Goal: Information Seeking & Learning: Learn about a topic

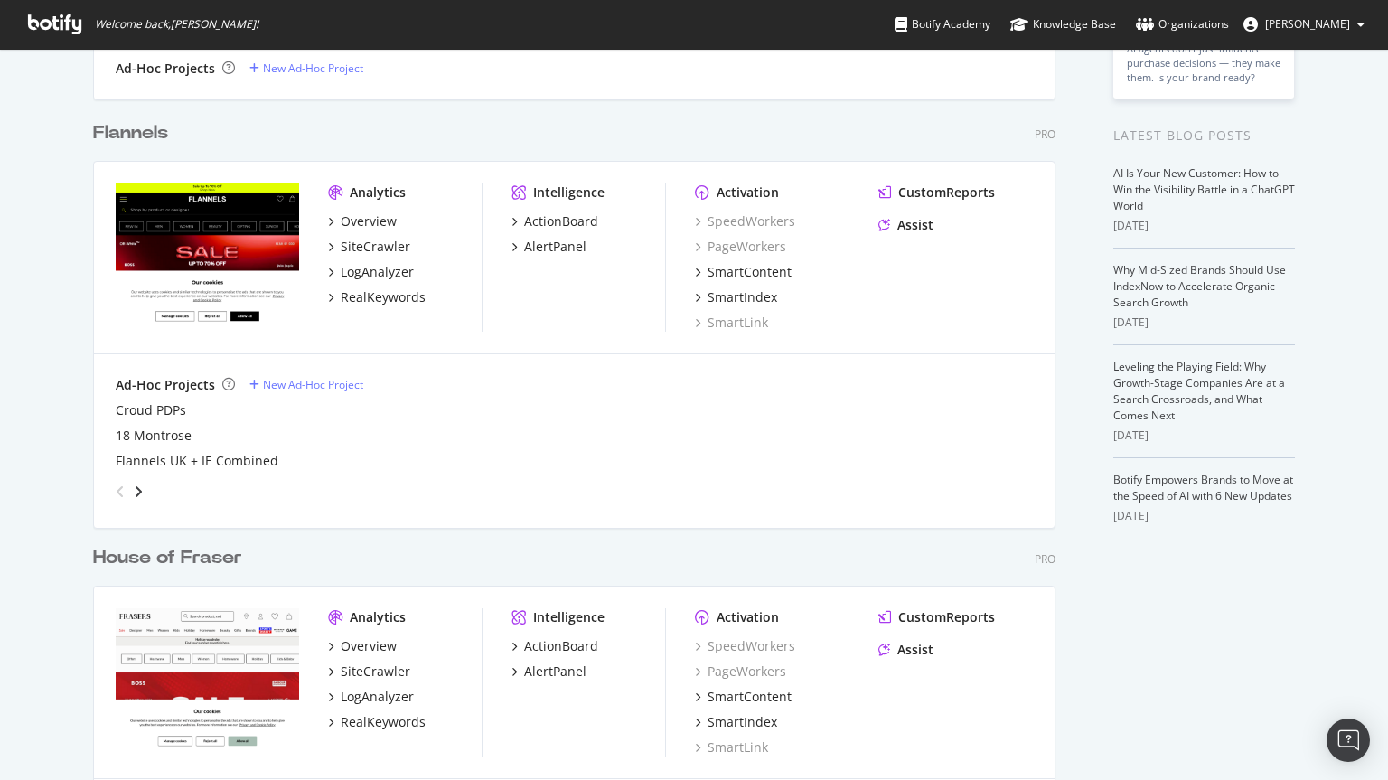
scroll to position [529, 0]
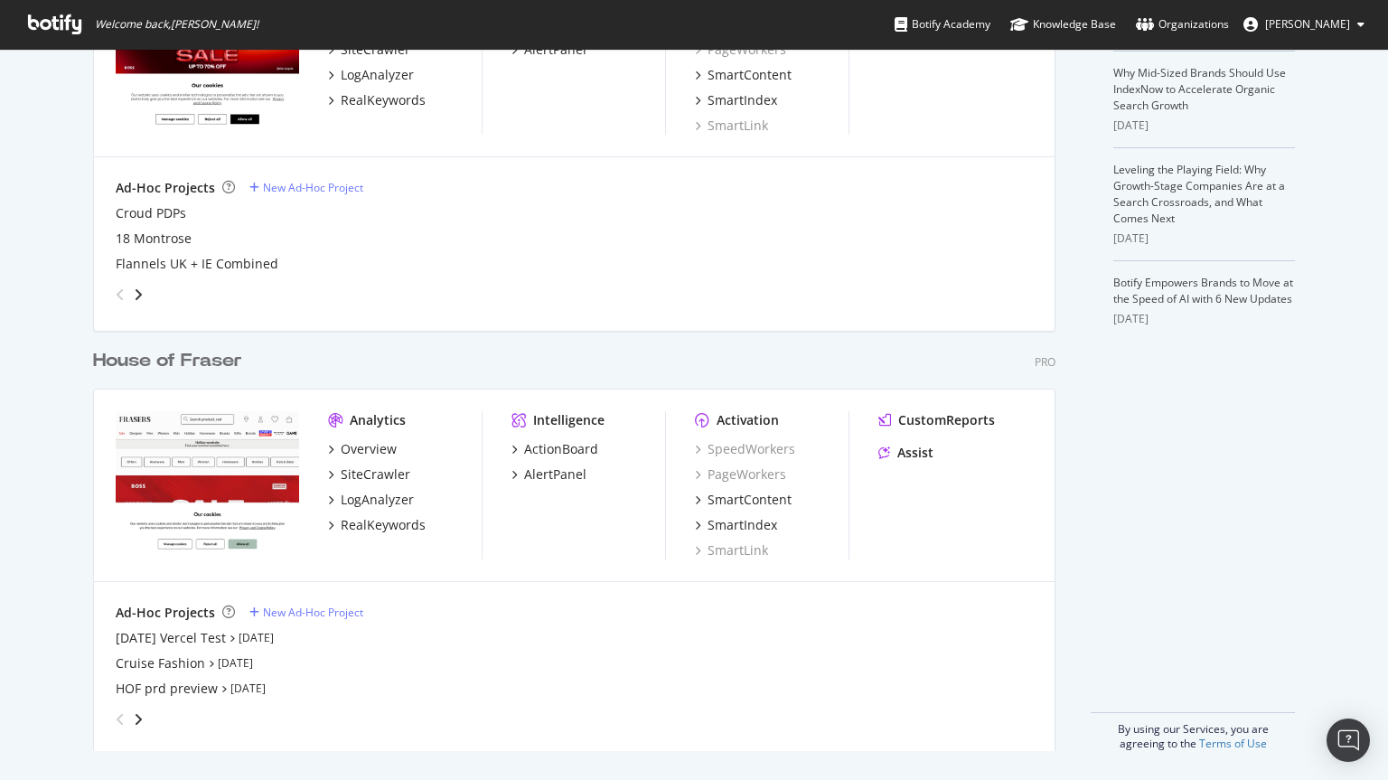
click at [154, 362] on div "House of Fraser" at bounding box center [167, 361] width 149 height 26
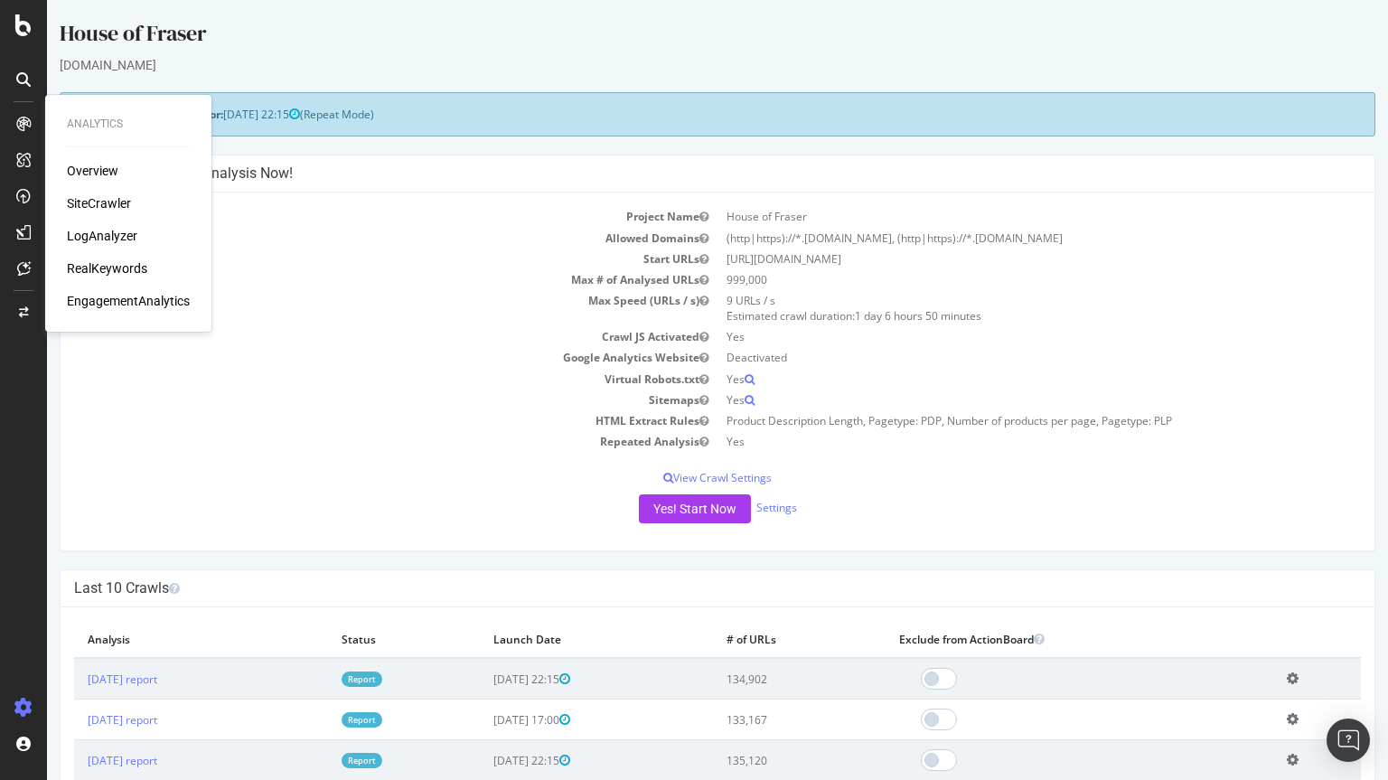
click at [81, 201] on div "SiteCrawler" at bounding box center [99, 203] width 64 height 18
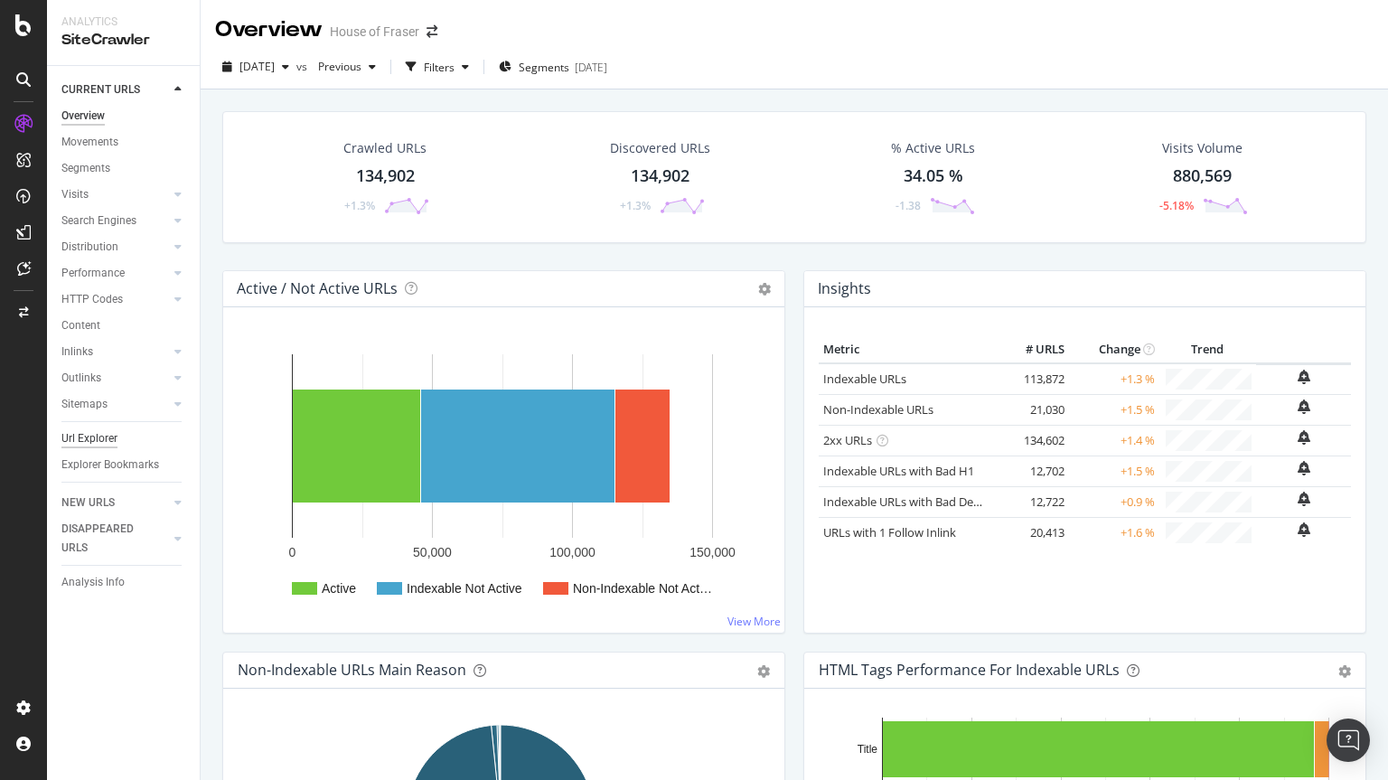
click at [68, 443] on div "Url Explorer" at bounding box center [89, 438] width 56 height 19
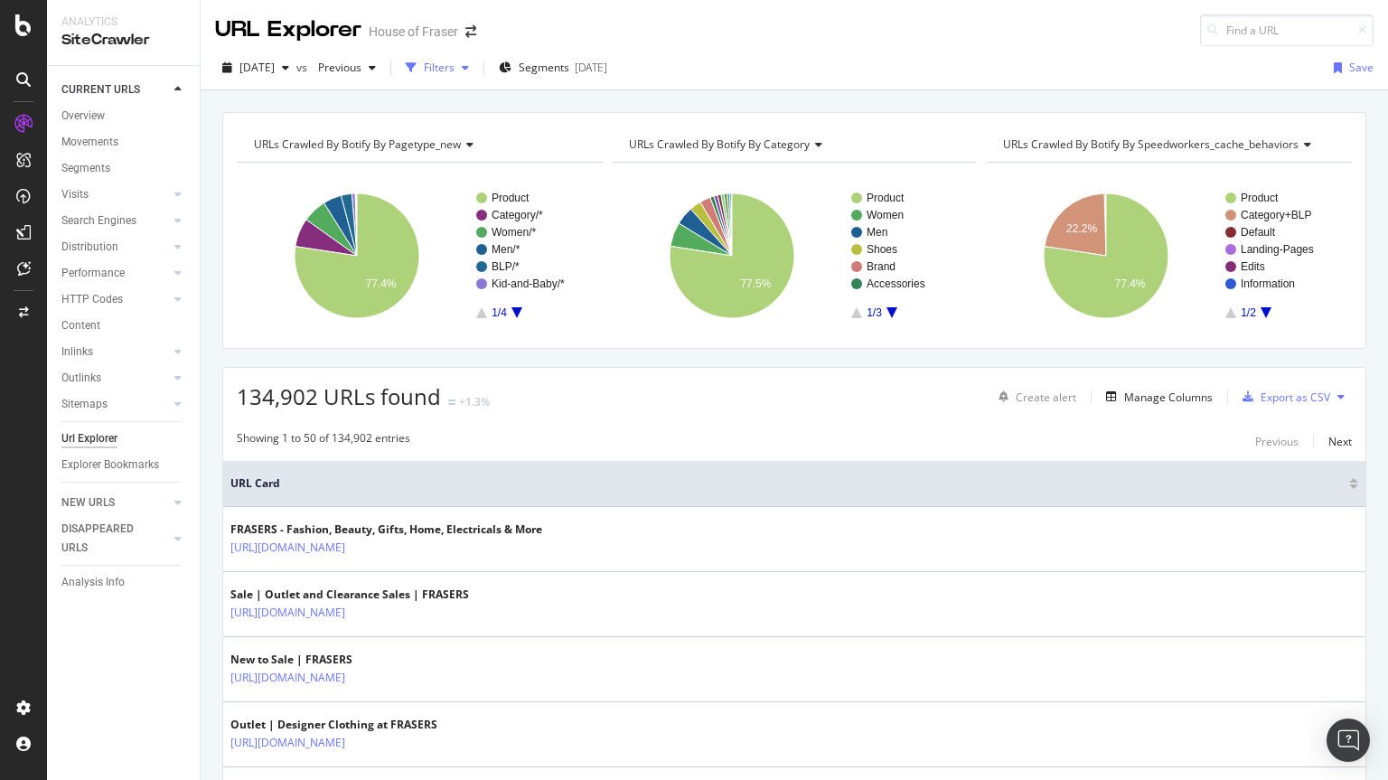
click at [454, 70] on div "Filters" at bounding box center [439, 67] width 31 height 15
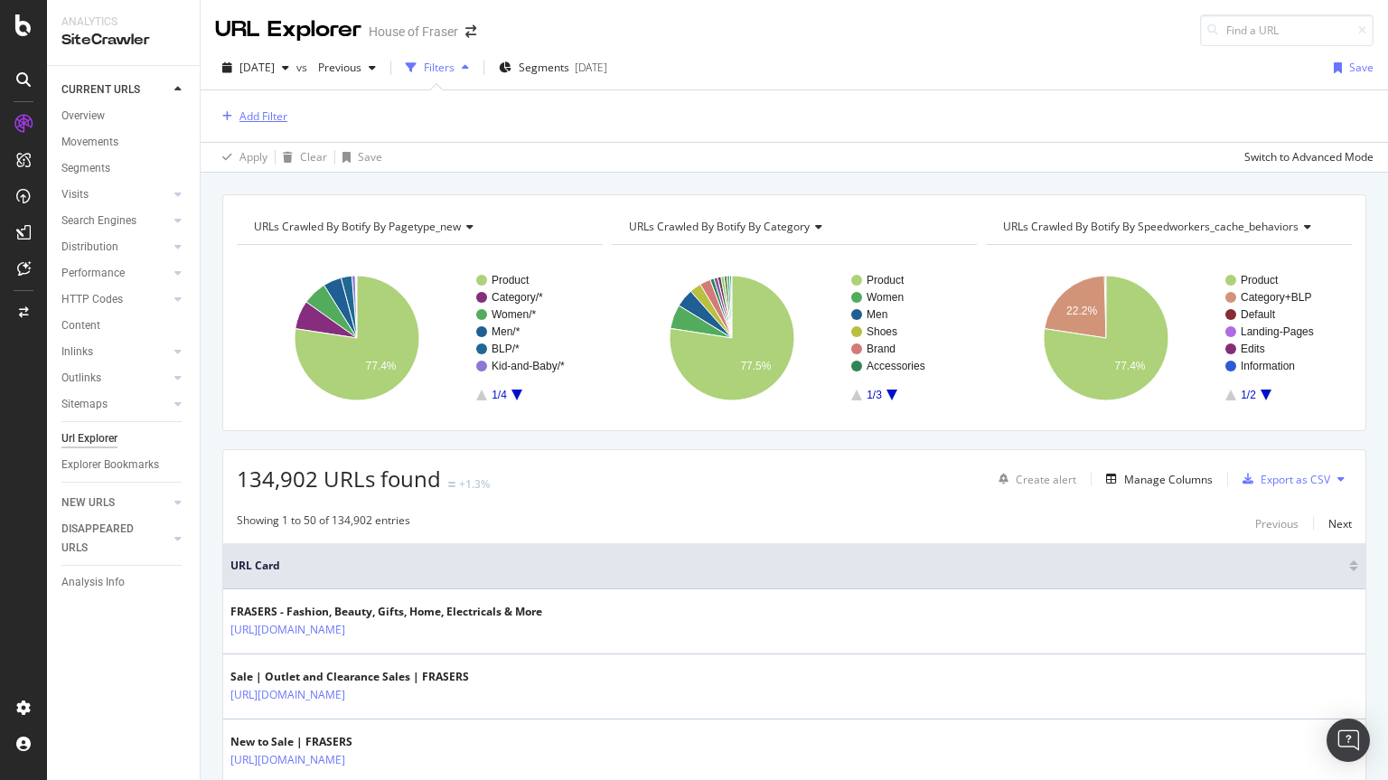
click at [283, 120] on div "Add Filter" at bounding box center [263, 115] width 48 height 15
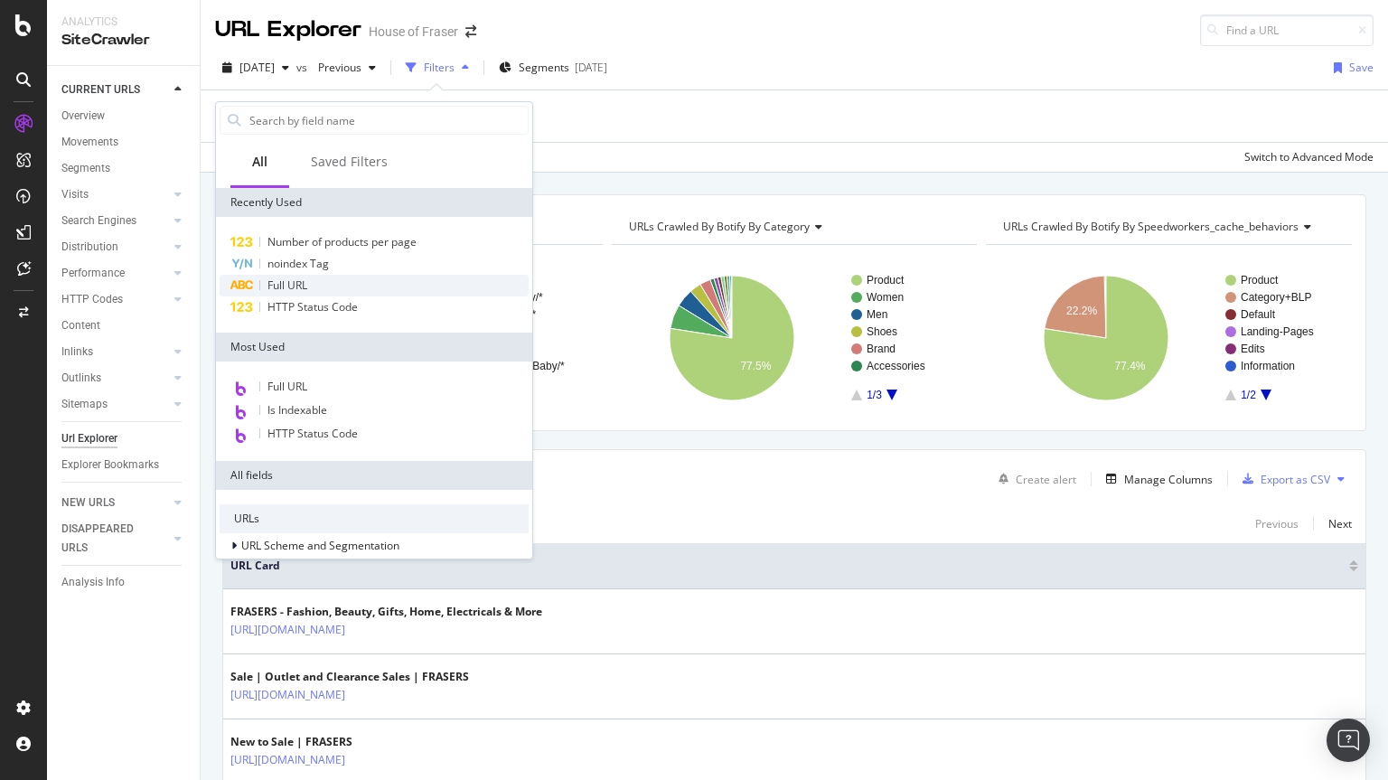
click at [287, 286] on span "Full URL" at bounding box center [287, 284] width 40 height 15
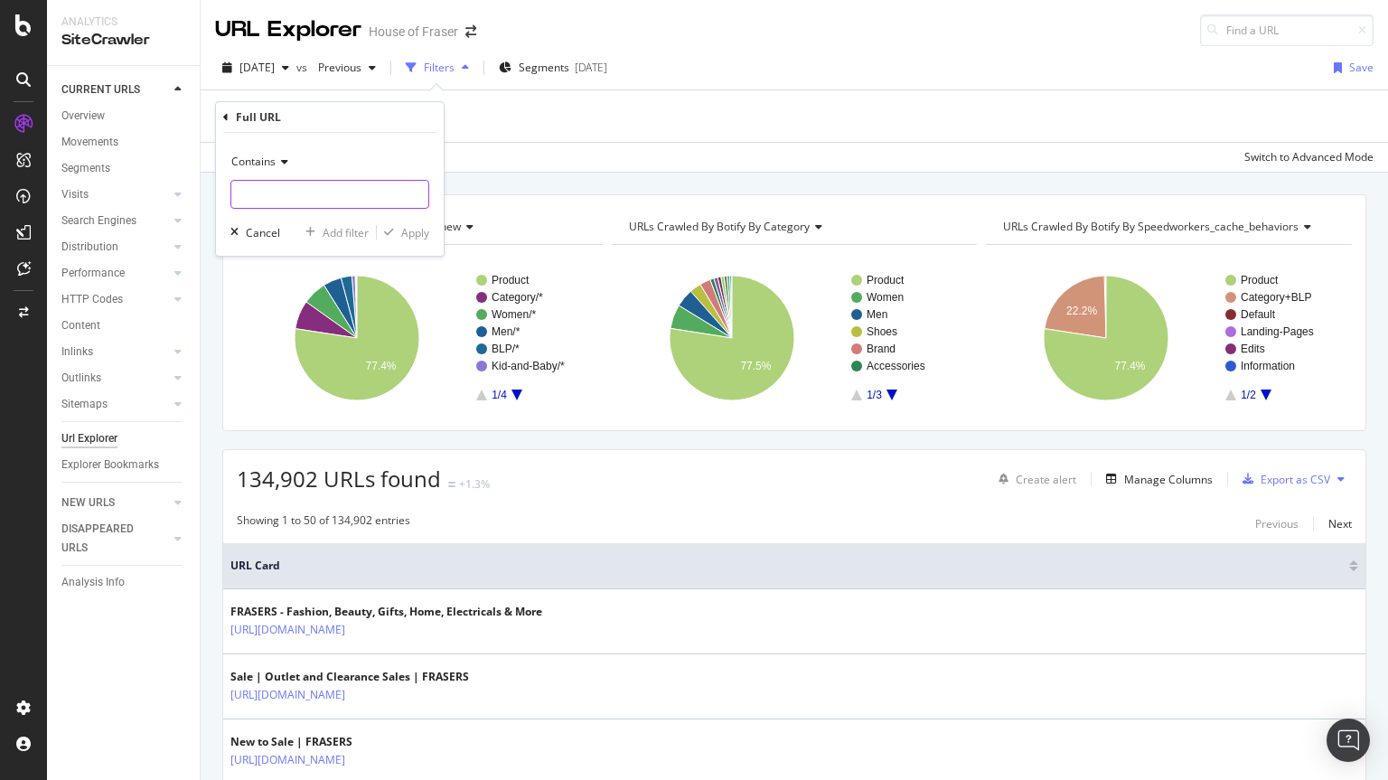
click at [342, 201] on input "text" at bounding box center [329, 194] width 197 height 29
type input "/[PERSON_NAME]"
click at [418, 228] on div "Apply" at bounding box center [415, 232] width 28 height 15
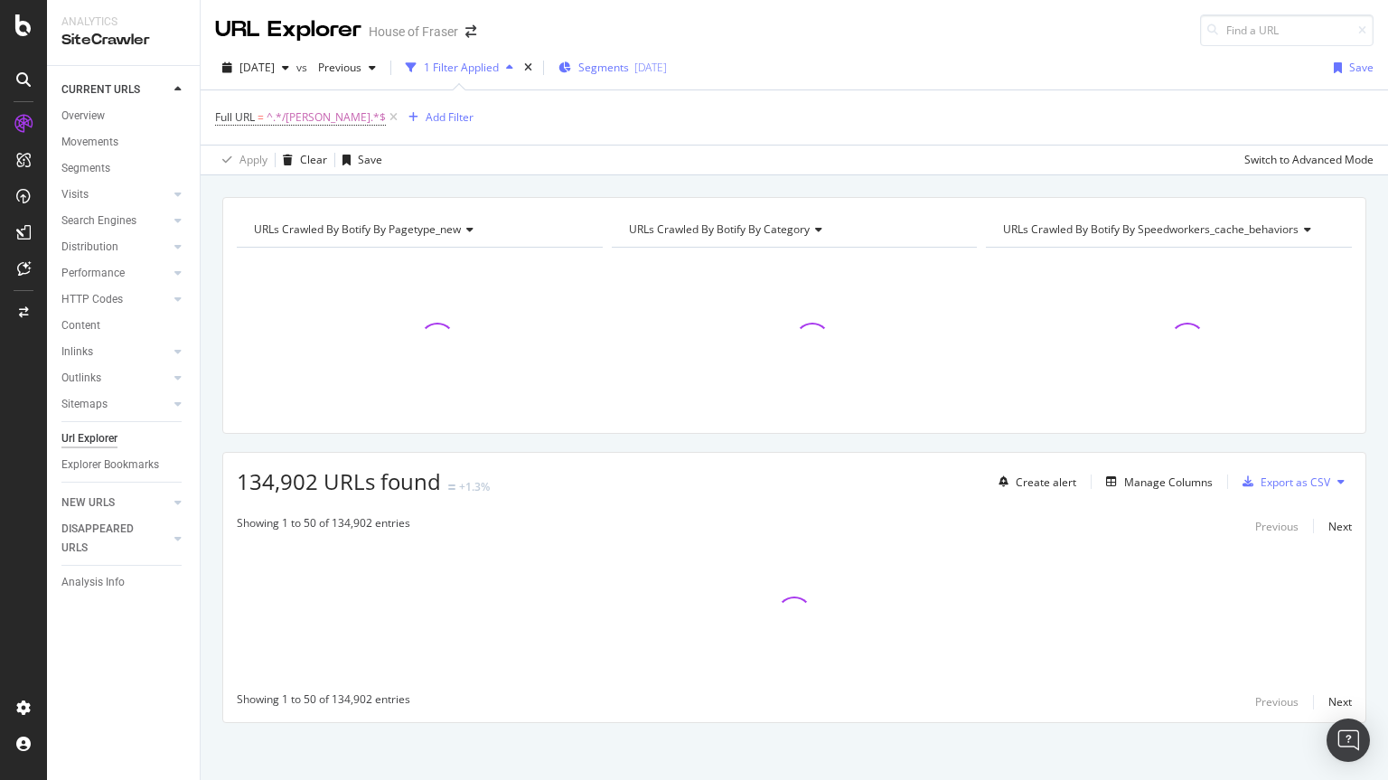
click at [629, 70] on span "Segments" at bounding box center [603, 67] width 51 height 15
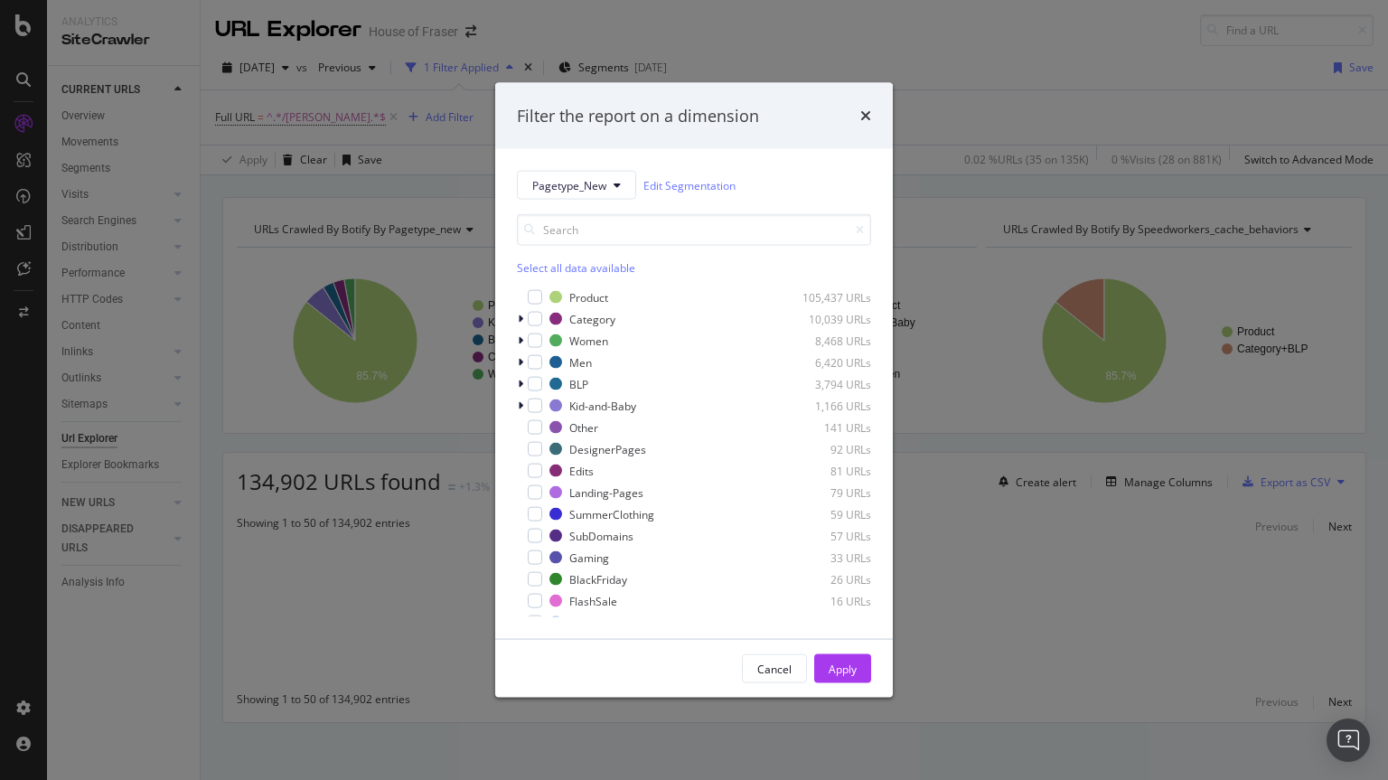
click at [586, 261] on div "Select all data available" at bounding box center [694, 267] width 354 height 15
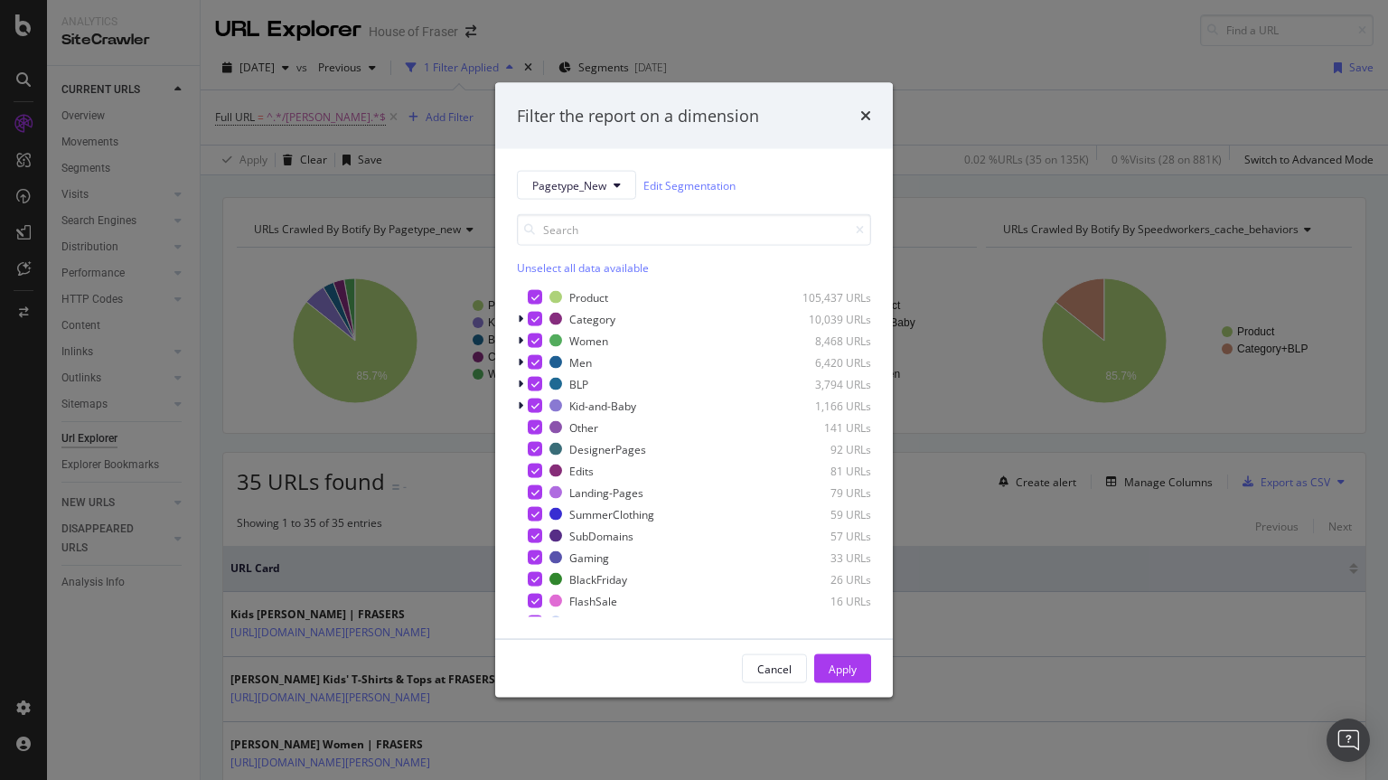
click at [548, 281] on div "Unselect all data available Product 105,437 URLs Category 10,039 URLs Women 8,4…" at bounding box center [694, 415] width 354 height 403
click at [537, 295] on icon "modal" at bounding box center [535, 297] width 8 height 9
click at [853, 670] on div "Apply" at bounding box center [842, 667] width 28 height 15
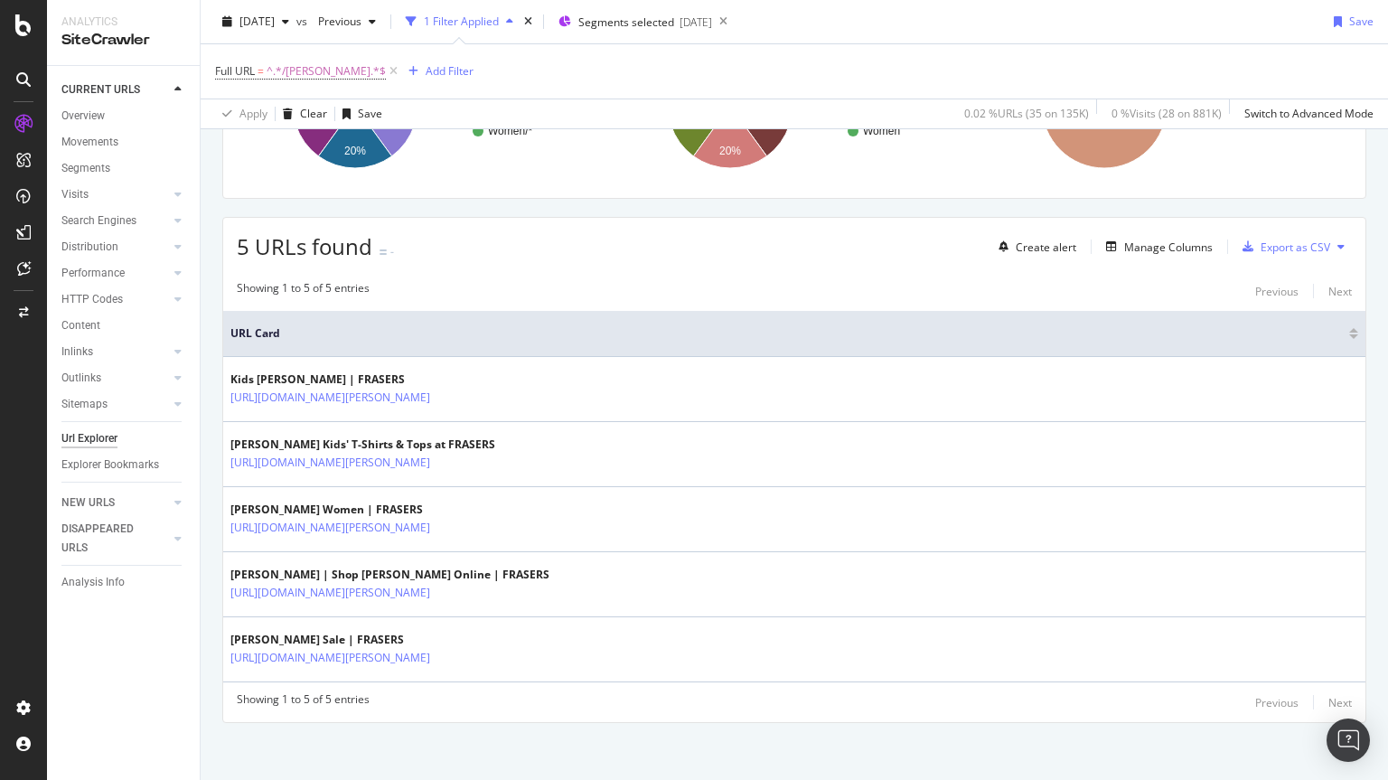
scroll to position [241, 0]
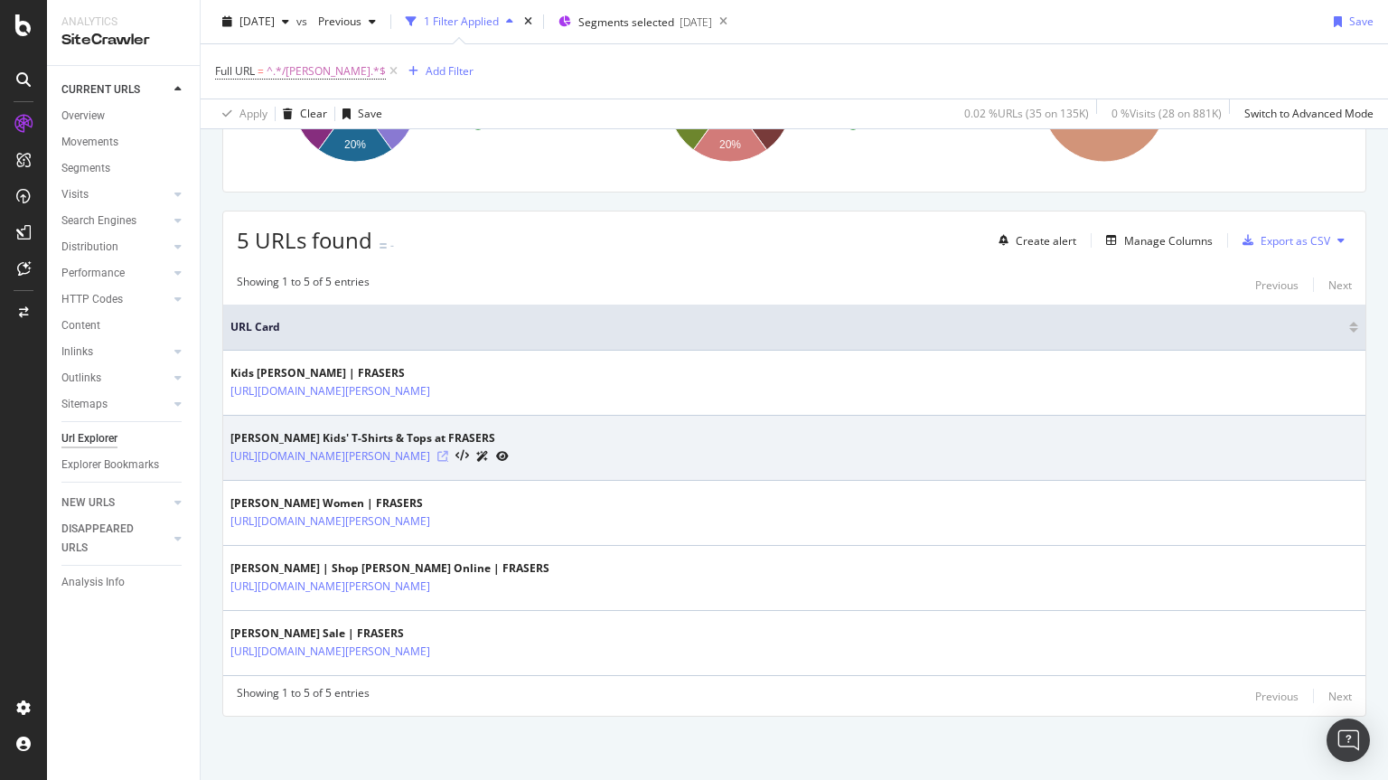
click at [448, 455] on icon at bounding box center [442, 456] width 11 height 11
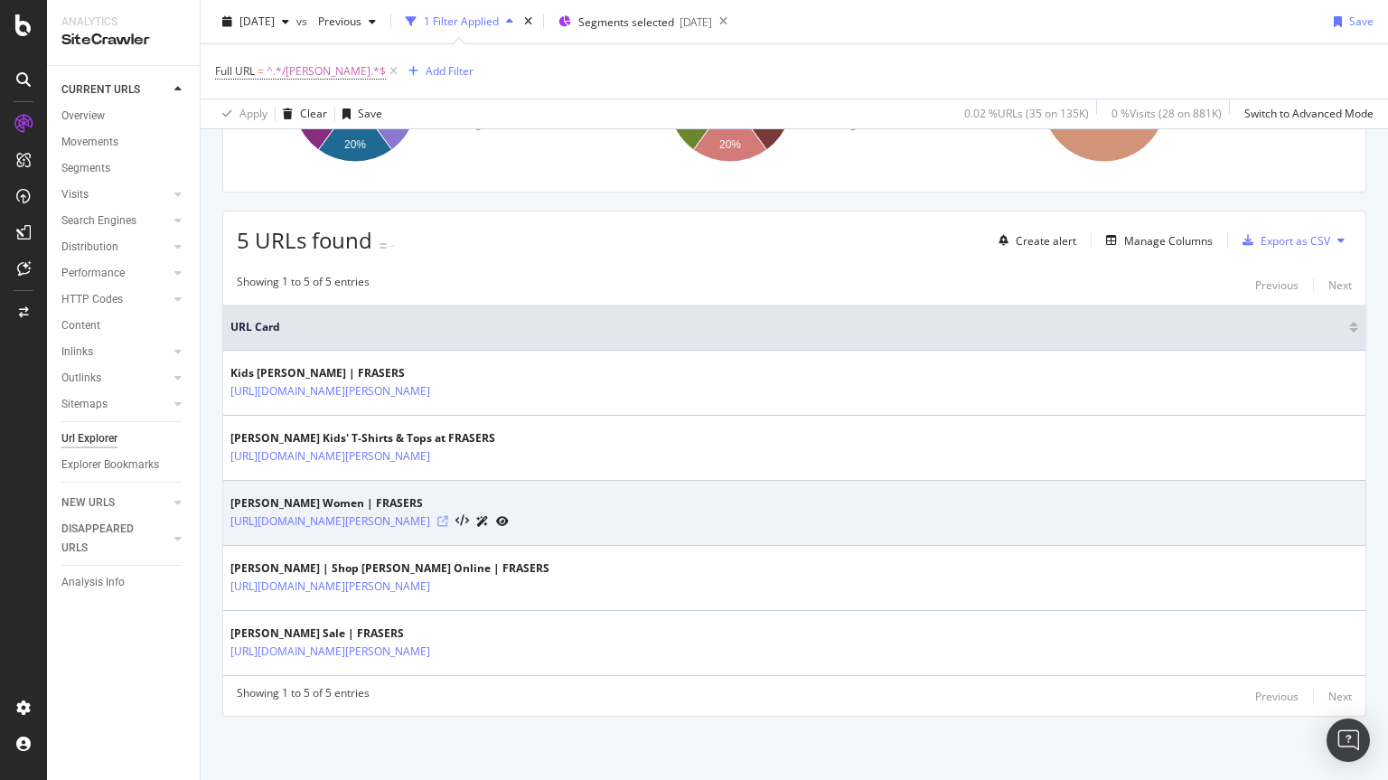
click at [448, 526] on icon at bounding box center [442, 521] width 11 height 11
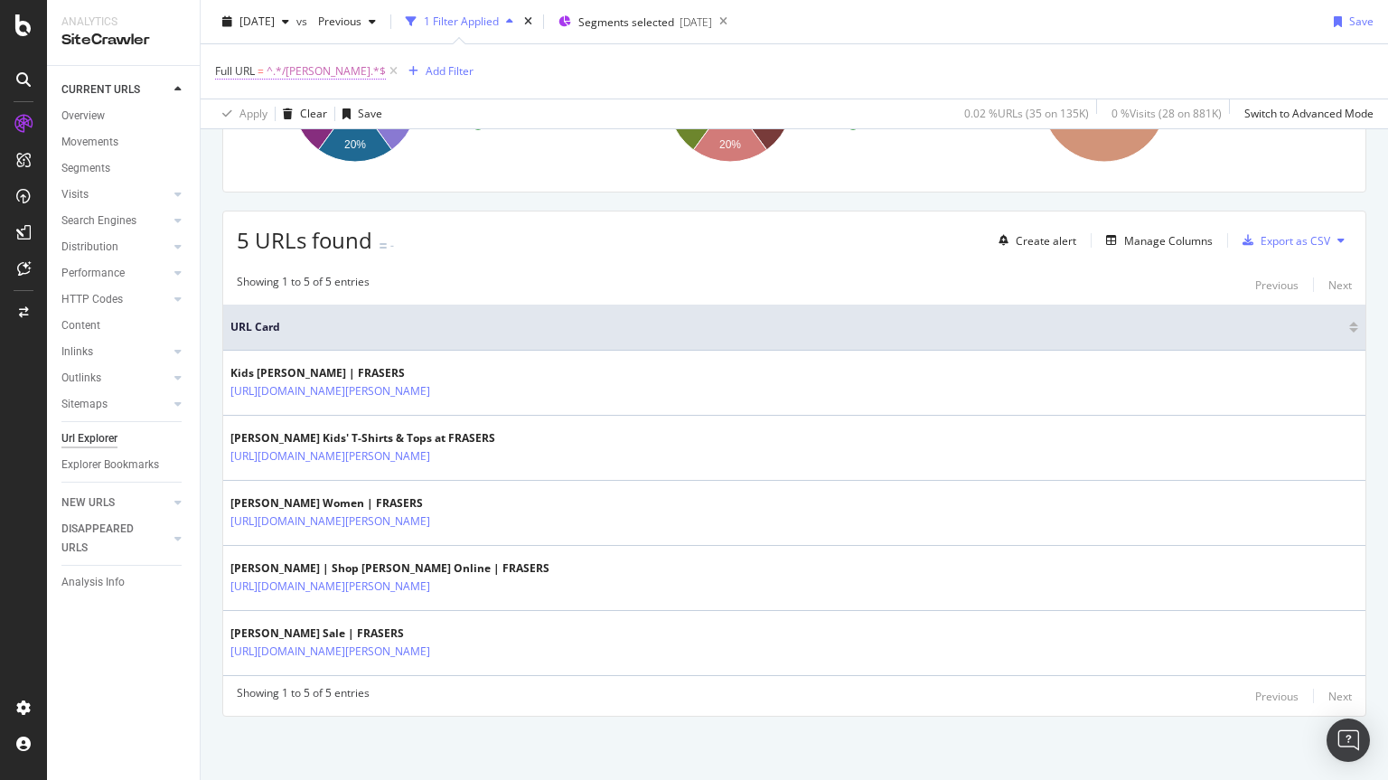
click at [314, 67] on span "^.*/[PERSON_NAME].*$" at bounding box center [326, 71] width 119 height 25
click at [315, 145] on input "/[PERSON_NAME]" at bounding box center [316, 146] width 171 height 29
type input "/garmont"
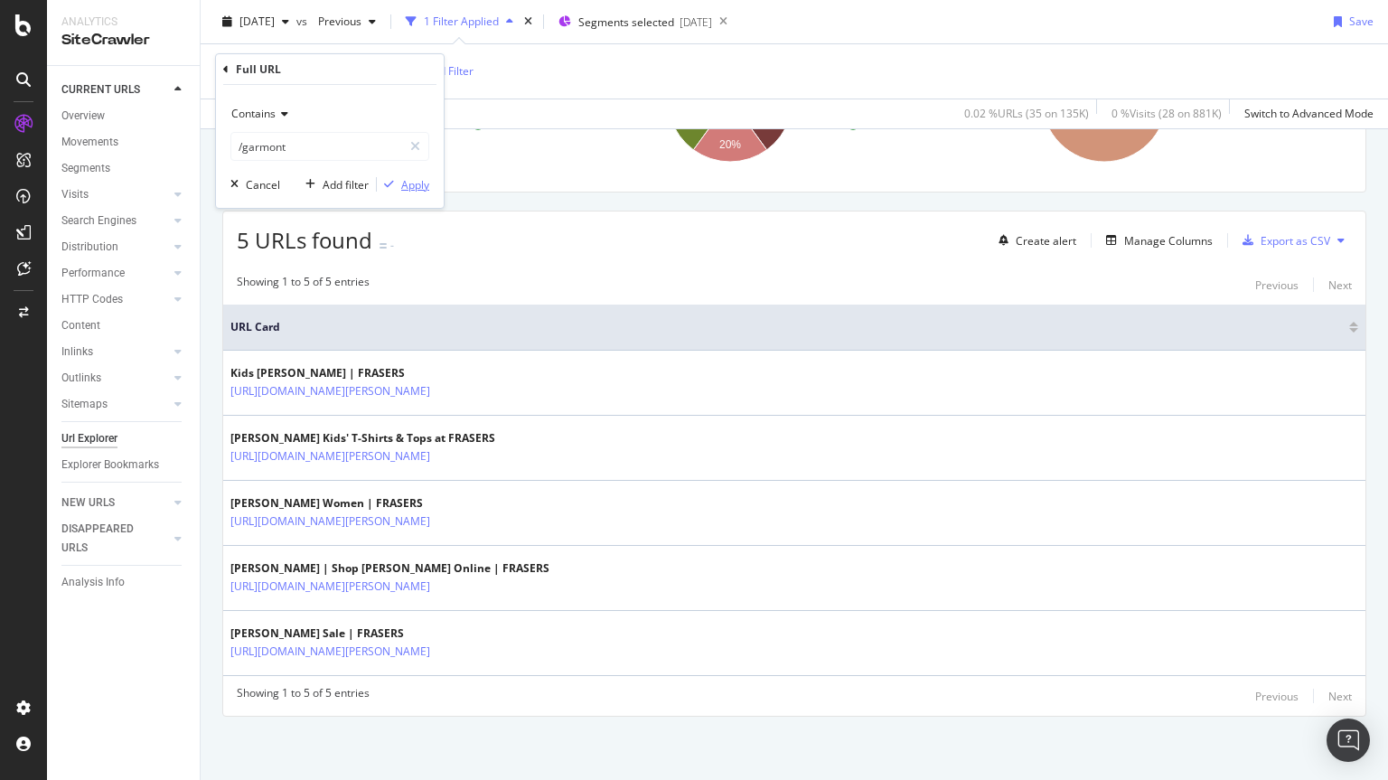
click at [424, 192] on div "Apply" at bounding box center [403, 184] width 52 height 16
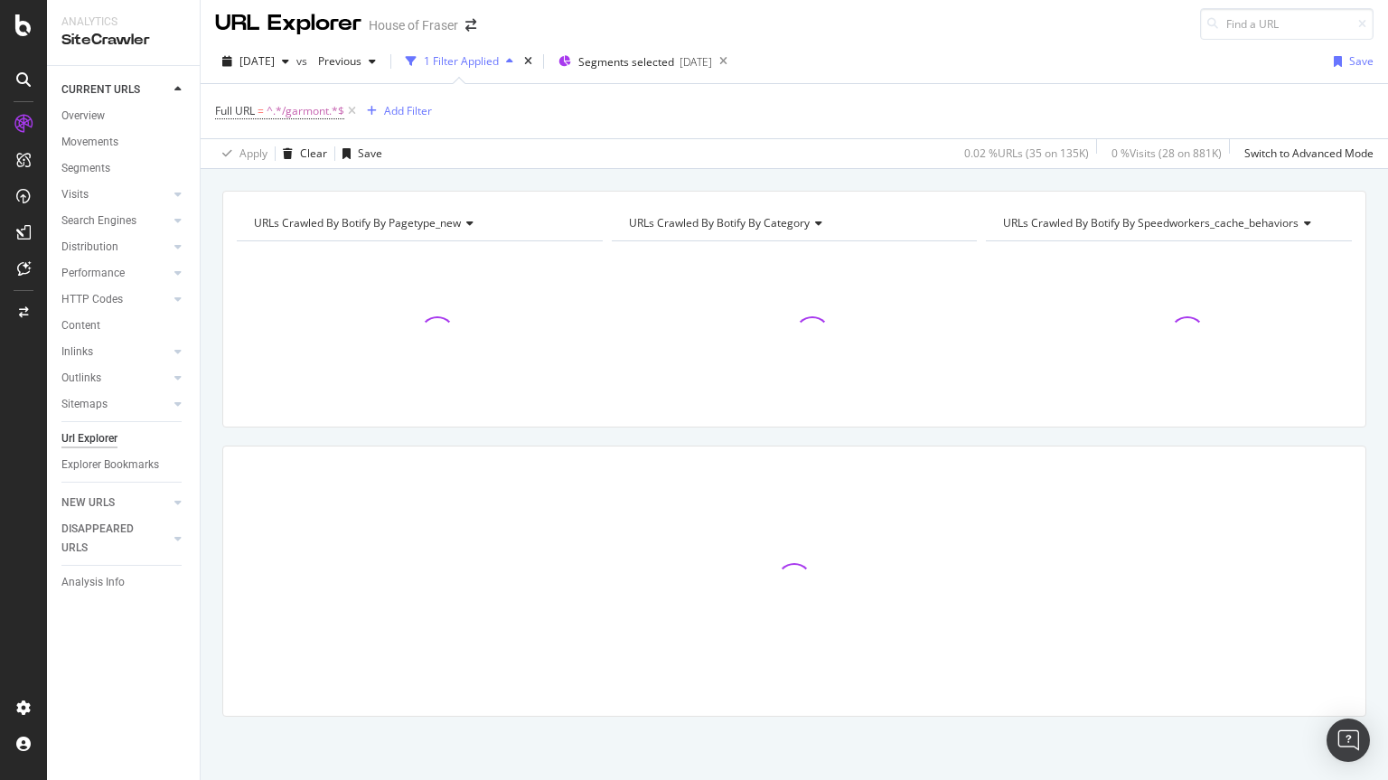
scroll to position [6, 0]
